Goal: Transaction & Acquisition: Purchase product/service

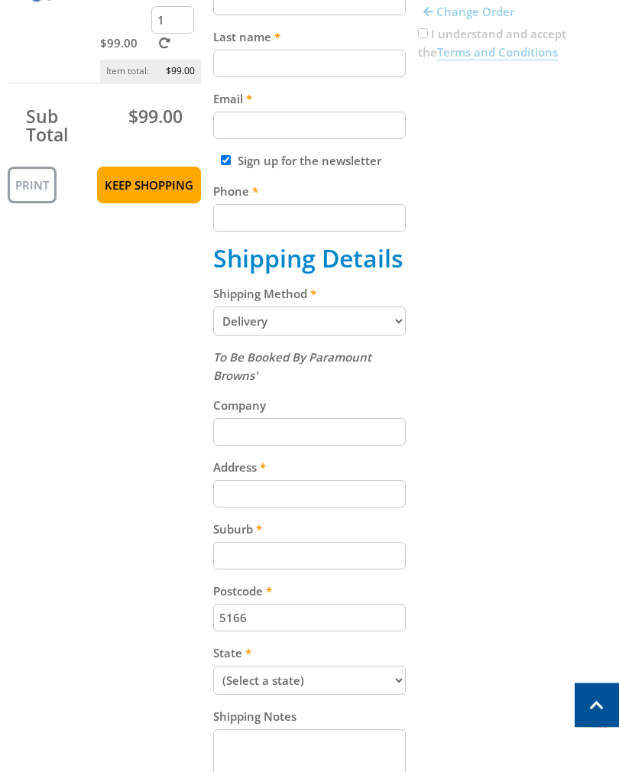
scroll to position [410, 0]
click at [352, 485] on input "Address" at bounding box center [309, 494] width 193 height 28
click at [540, 410] on div "Cart 120AMP INVERTER ARC WELDER - DIGITAL $99.00 1 Item total: $99.00 Sub Total…" at bounding box center [310, 369] width 604 height 996
click at [313, 491] on input "4 Wakelin t" at bounding box center [309, 494] width 193 height 28
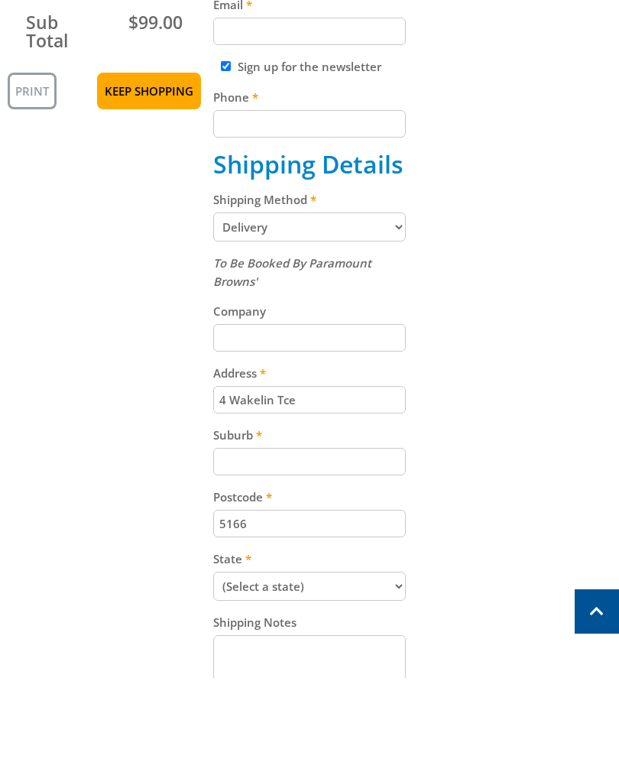
type input "4 Wakelin Tce"
click at [351, 542] on input "Suburb" at bounding box center [309, 556] width 193 height 28
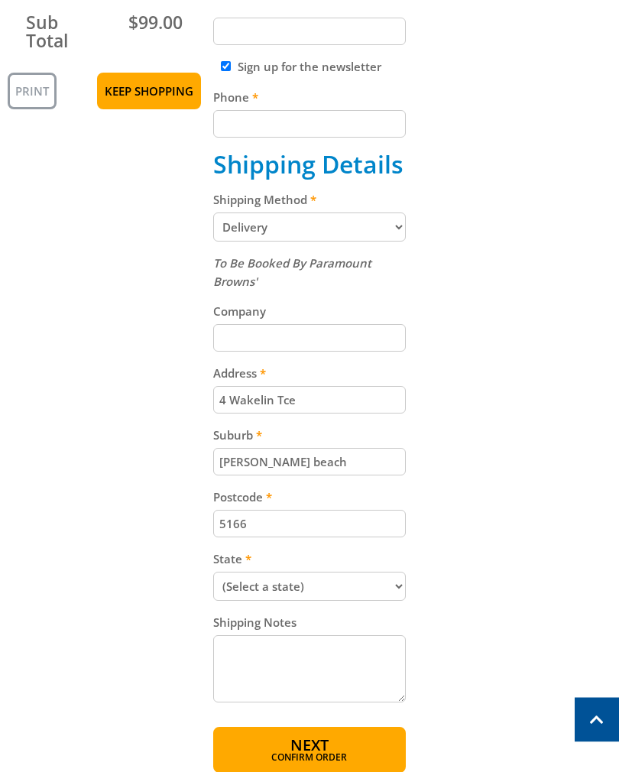
scroll to position [537, 0]
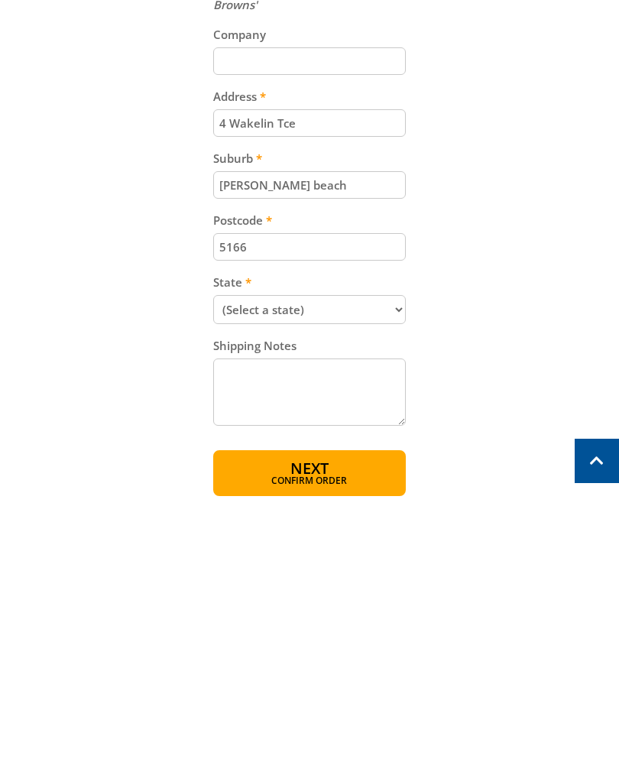
type input "[PERSON_NAME] beach"
click at [399, 540] on select "(Select a state) [GEOGRAPHIC_DATA] [GEOGRAPHIC_DATA] [GEOGRAPHIC_DATA] [GEOGRAP…" at bounding box center [309, 554] width 193 height 29
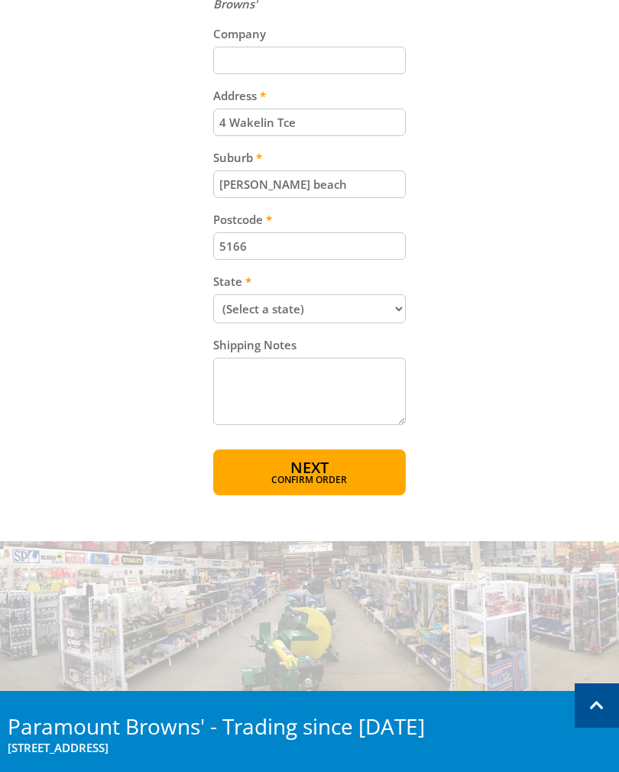
select select "SA"
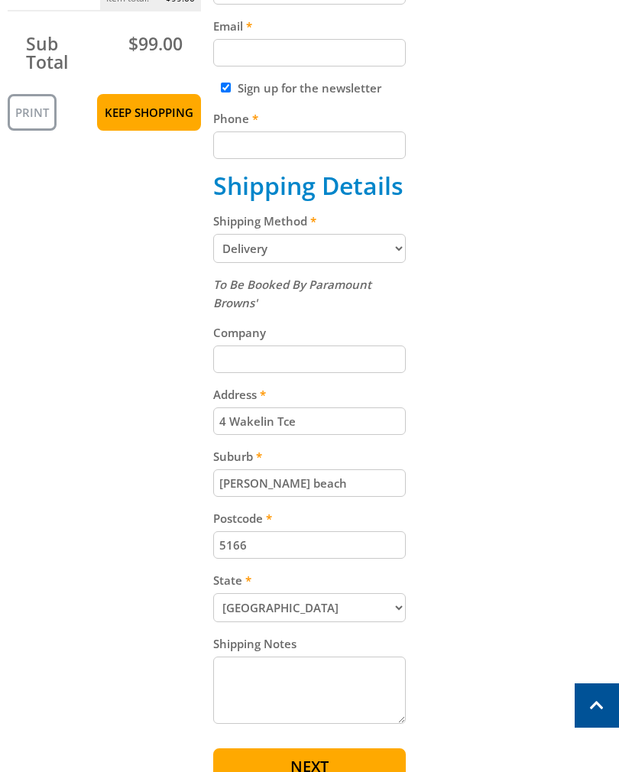
scroll to position [482, 0]
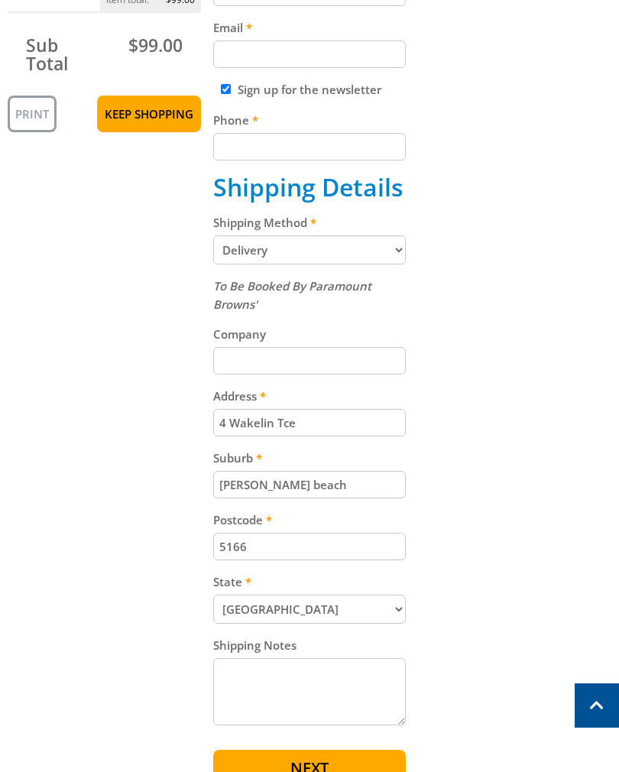
click at [275, 357] on input "Company" at bounding box center [309, 361] width 193 height 28
type input "E"
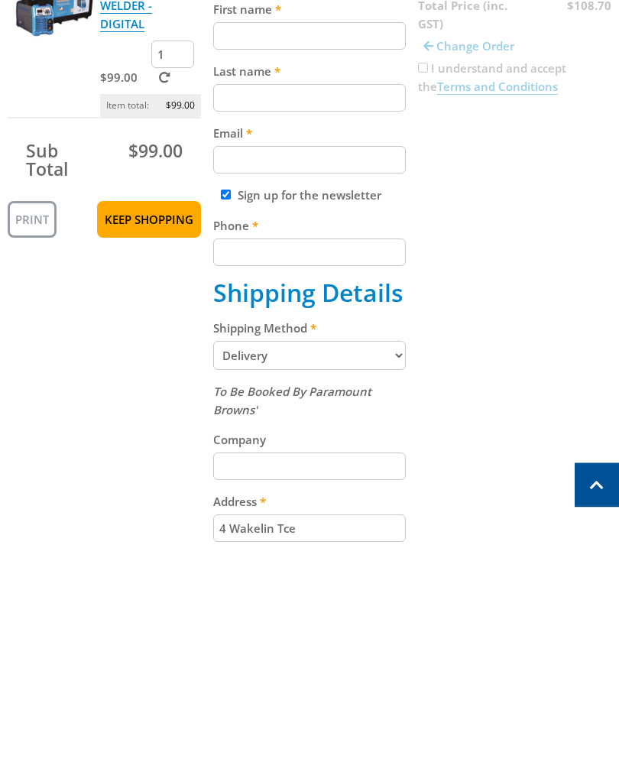
scroll to position [151, 0]
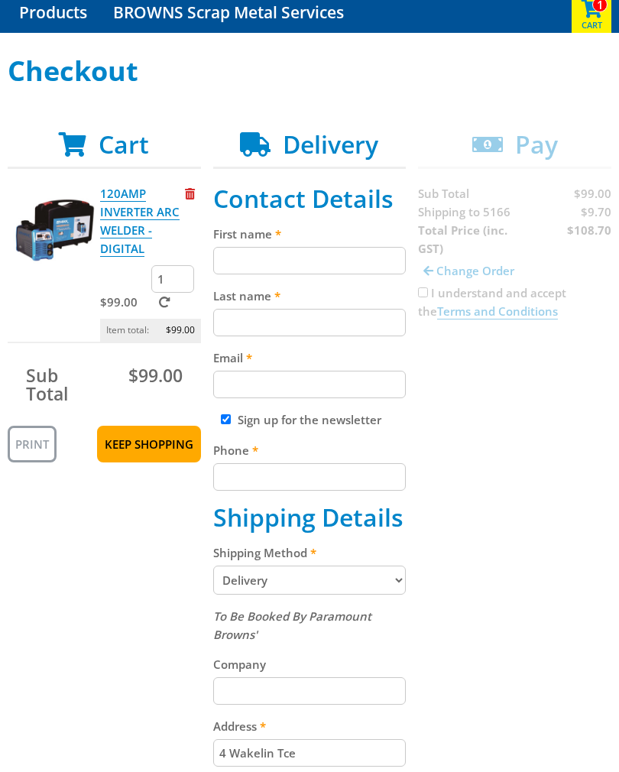
click at [235, 261] on input "First name" at bounding box center [309, 261] width 193 height 28
type input "[PERSON_NAME]"
click at [347, 336] on input "Last name" at bounding box center [309, 323] width 193 height 28
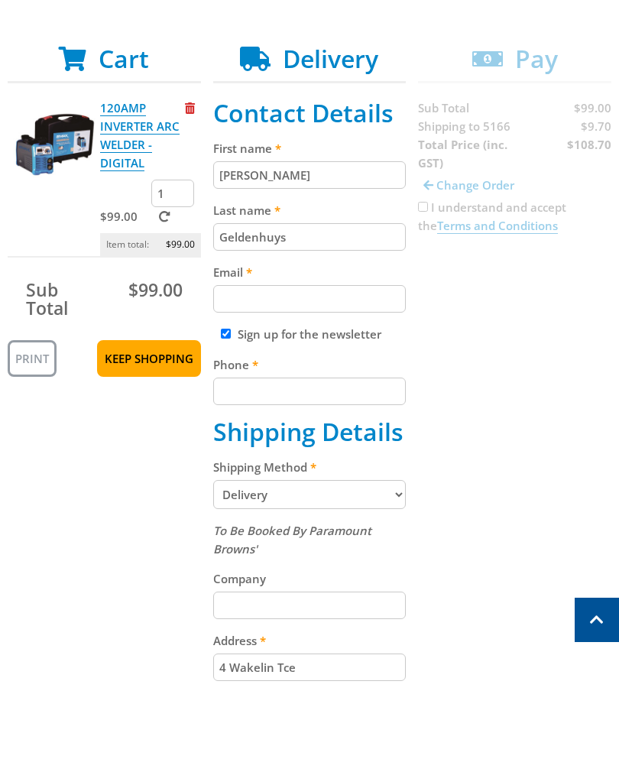
type input "Geldenhuys"
click at [337, 371] on input "Email" at bounding box center [309, 385] width 193 height 28
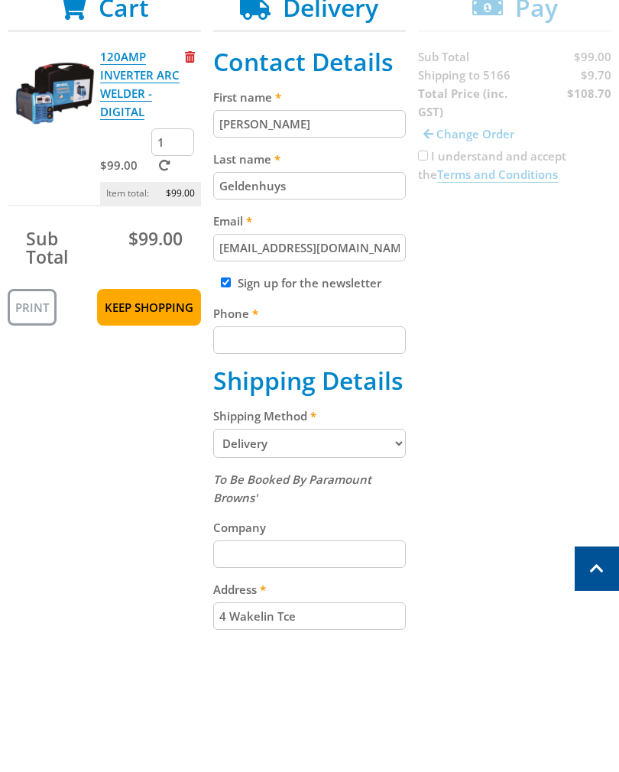
type input "[EMAIL_ADDRESS][DOMAIN_NAME]"
click at [334, 463] on input "Phone" at bounding box center [309, 477] width 193 height 28
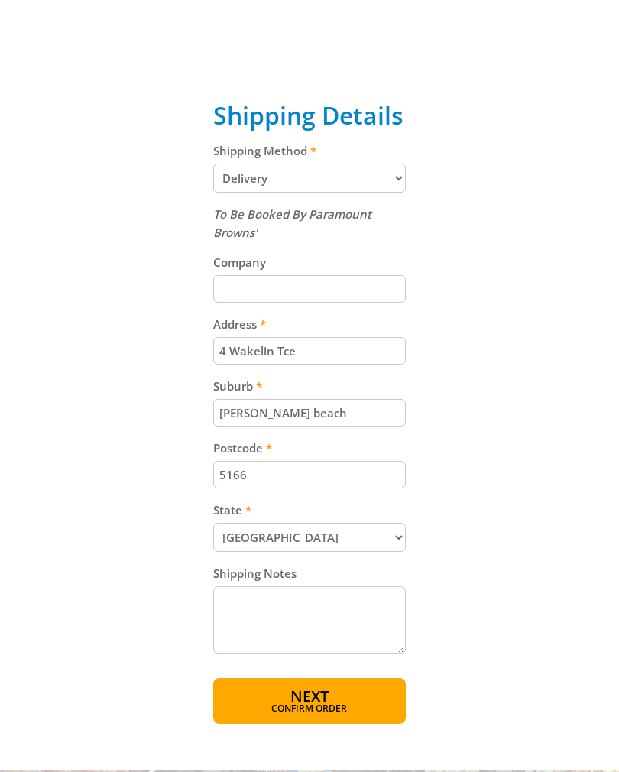
scroll to position [654, 0]
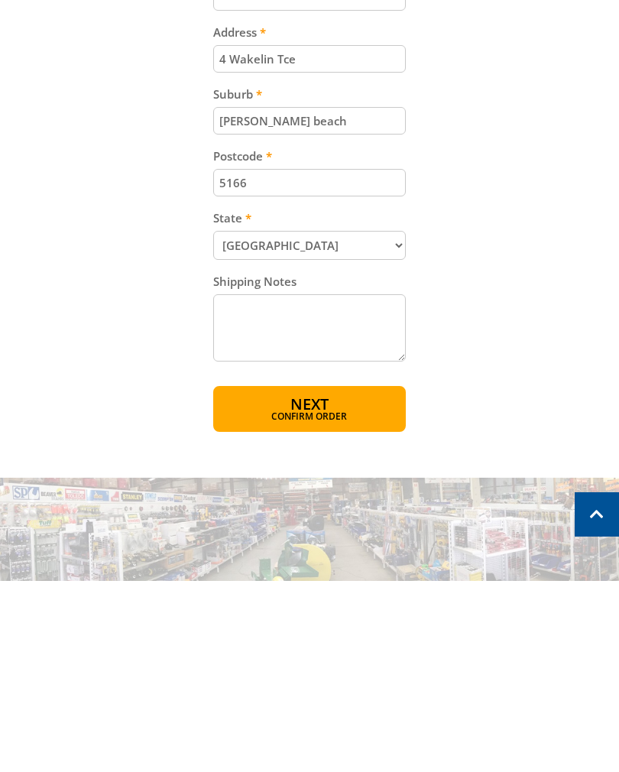
type input "0421106258"
click at [375, 577] on button "Next Confirm order" at bounding box center [309, 600] width 193 height 46
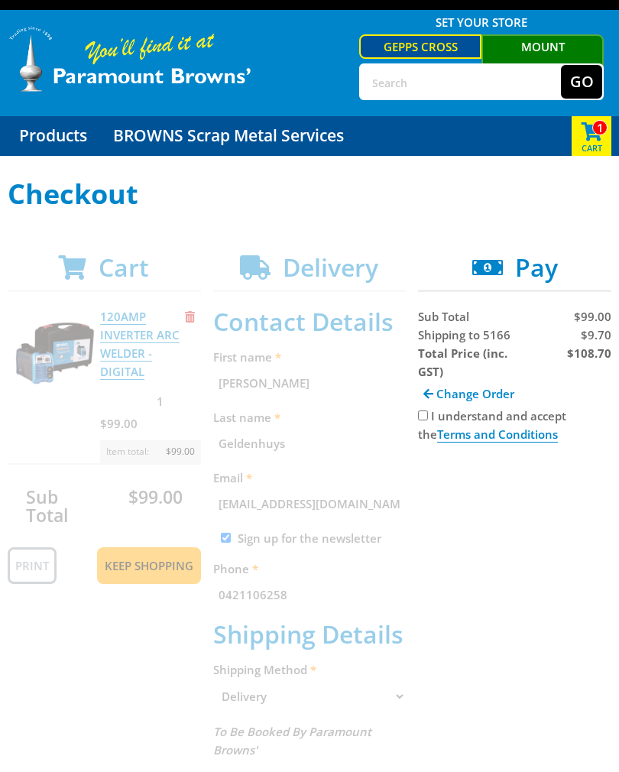
scroll to position [28, 0]
click at [592, 146] on div "1 Cart (1 item)" at bounding box center [592, 137] width 40 height 40
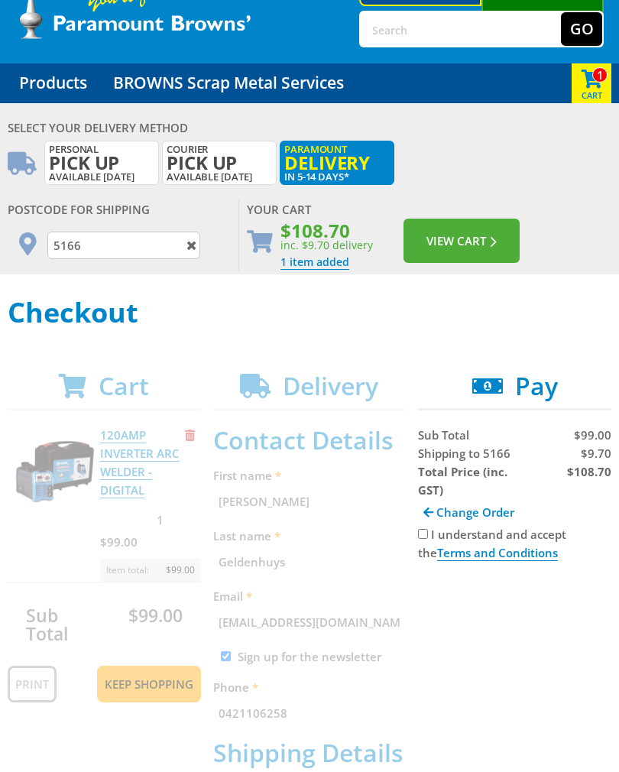
scroll to position [80, 0]
click at [546, 400] on span "Pay" at bounding box center [536, 386] width 43 height 33
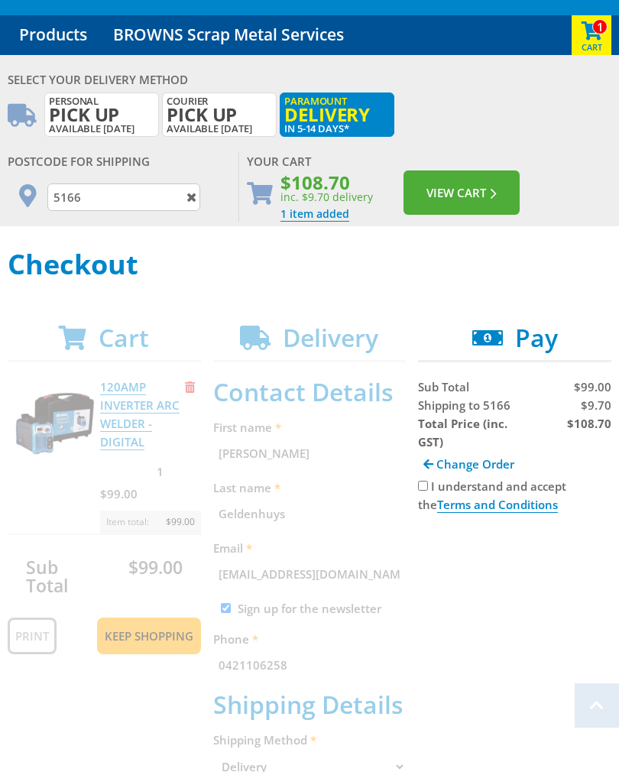
scroll to position [132, 0]
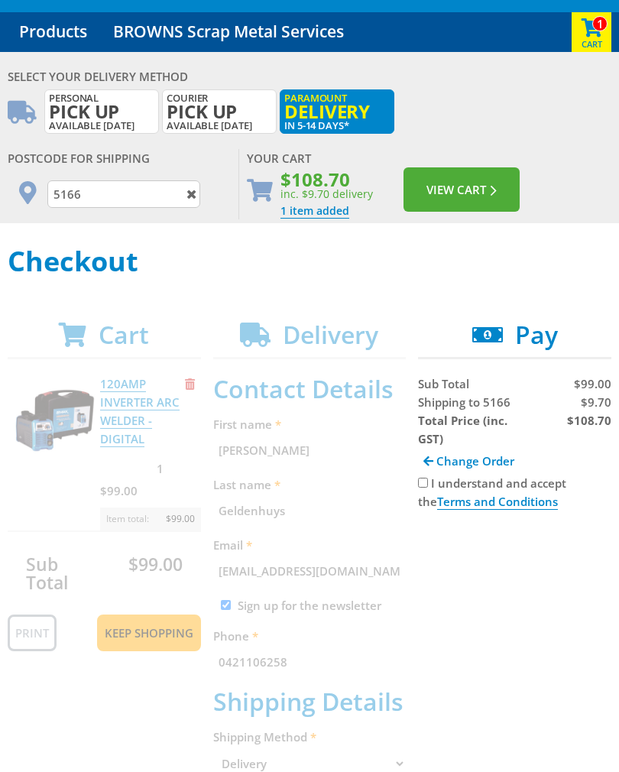
click at [427, 483] on input "I understand and accept the Terms and Conditions" at bounding box center [423, 483] width 10 height 10
checkbox input "true"
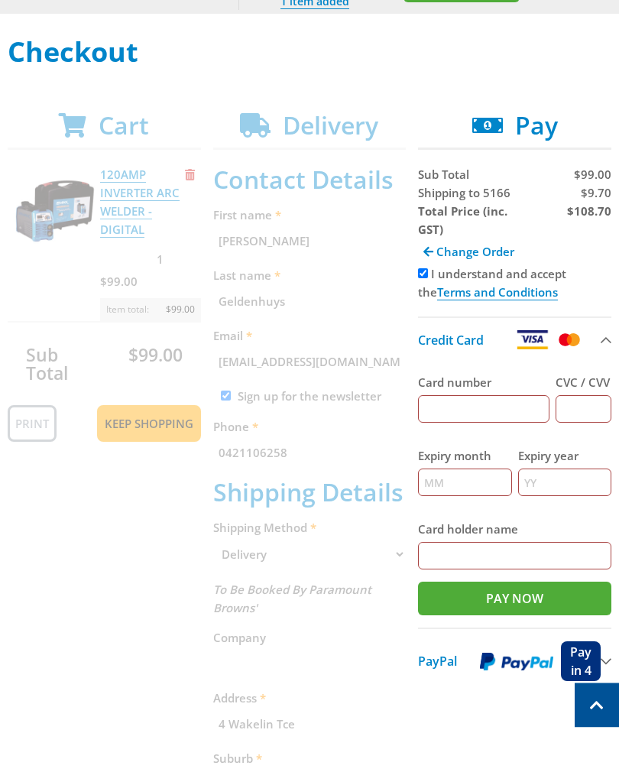
scroll to position [360, 0]
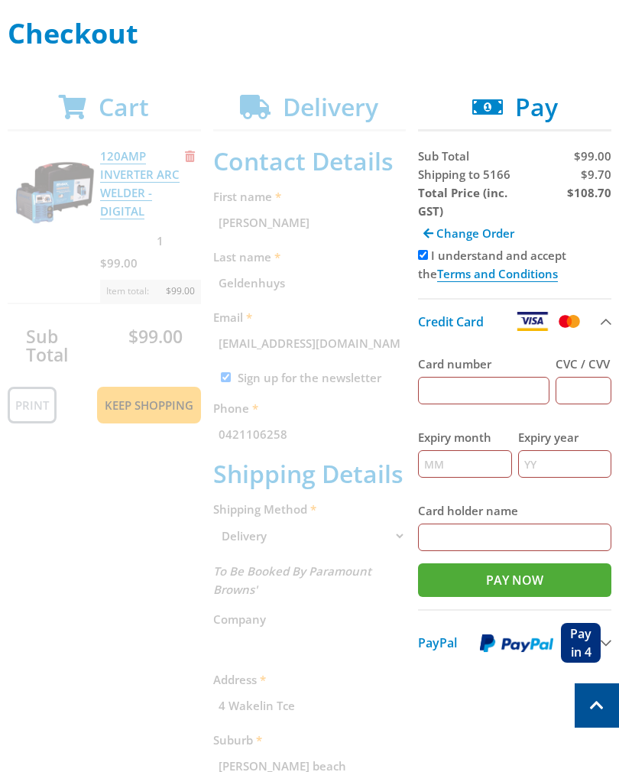
click at [524, 651] on img at bounding box center [516, 643] width 73 height 19
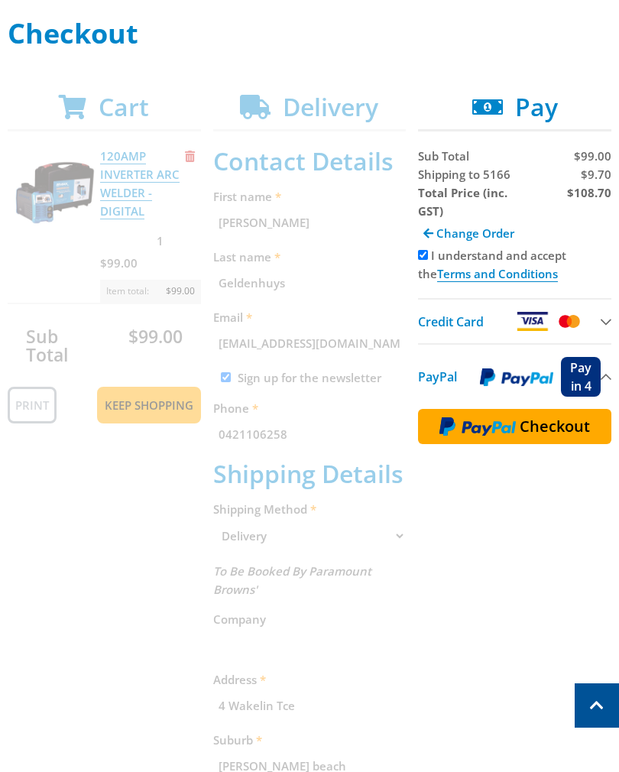
click at [552, 431] on span "Checkout" at bounding box center [555, 426] width 70 height 15
